Goal: Find specific page/section: Find specific page/section

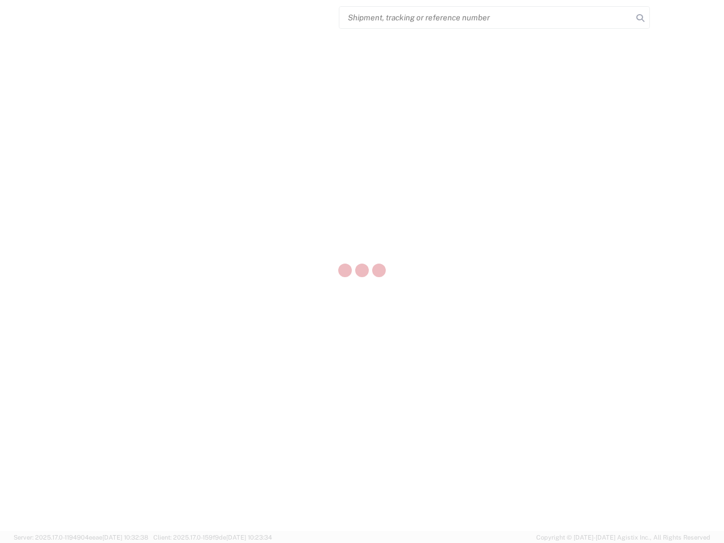
select select "US"
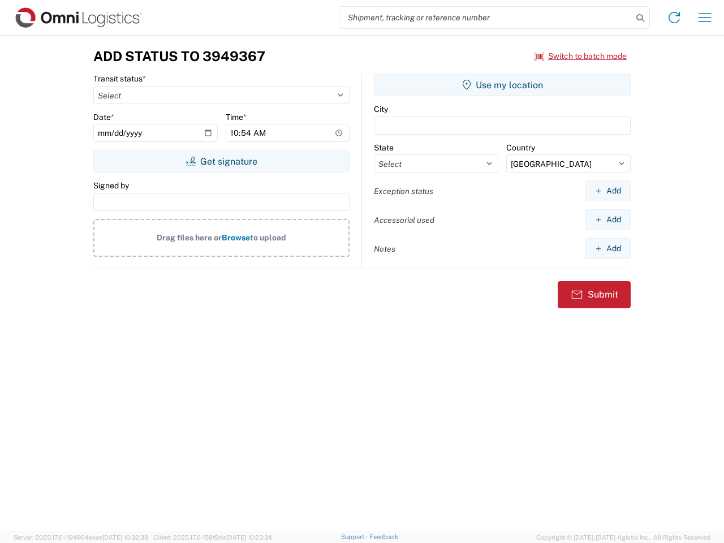
click at [486, 18] on input "search" at bounding box center [485, 17] width 293 height 21
click at [640, 18] on icon at bounding box center [640, 18] width 16 height 16
click at [674, 18] on icon at bounding box center [674, 17] width 18 height 18
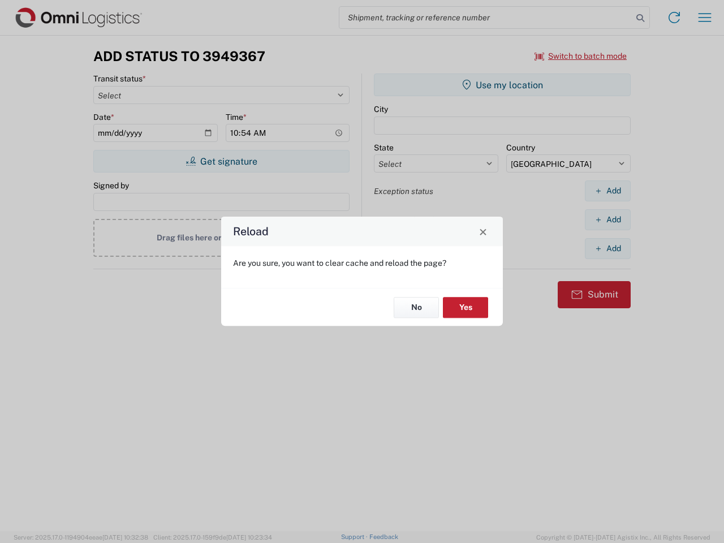
click at [705, 18] on div "Reload Are you sure, you want to clear cache and reload the page? No Yes" at bounding box center [362, 271] width 724 height 543
click at [581, 56] on div "Reload Are you sure, you want to clear cache and reload the page? No Yes" at bounding box center [362, 271] width 724 height 543
click at [221, 161] on div "Reload Are you sure, you want to clear cache and reload the page? No Yes" at bounding box center [362, 271] width 724 height 543
click at [502, 85] on div "Reload Are you sure, you want to clear cache and reload the page? No Yes" at bounding box center [362, 271] width 724 height 543
click at [608, 191] on div "Reload Are you sure, you want to clear cache and reload the page? No Yes" at bounding box center [362, 271] width 724 height 543
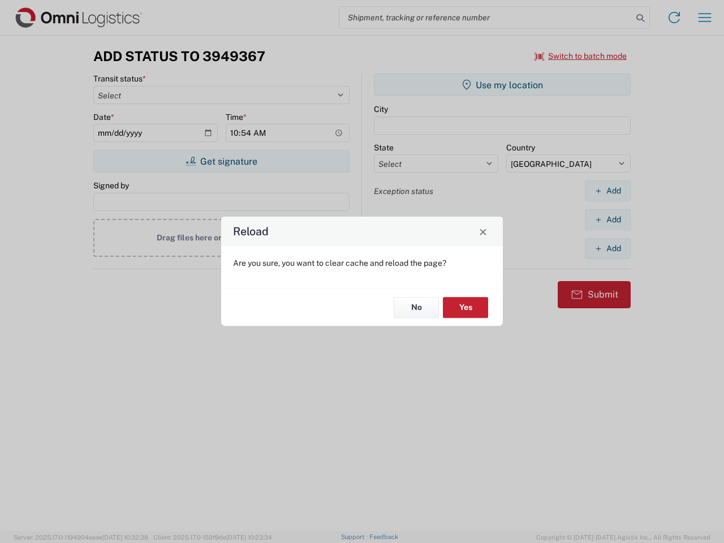
click at [608, 219] on div "Reload Are you sure, you want to clear cache and reload the page? No Yes" at bounding box center [362, 271] width 724 height 543
click at [608, 248] on div "Reload Are you sure, you want to clear cache and reload the page? No Yes" at bounding box center [362, 271] width 724 height 543
